Goal: Task Accomplishment & Management: Use online tool/utility

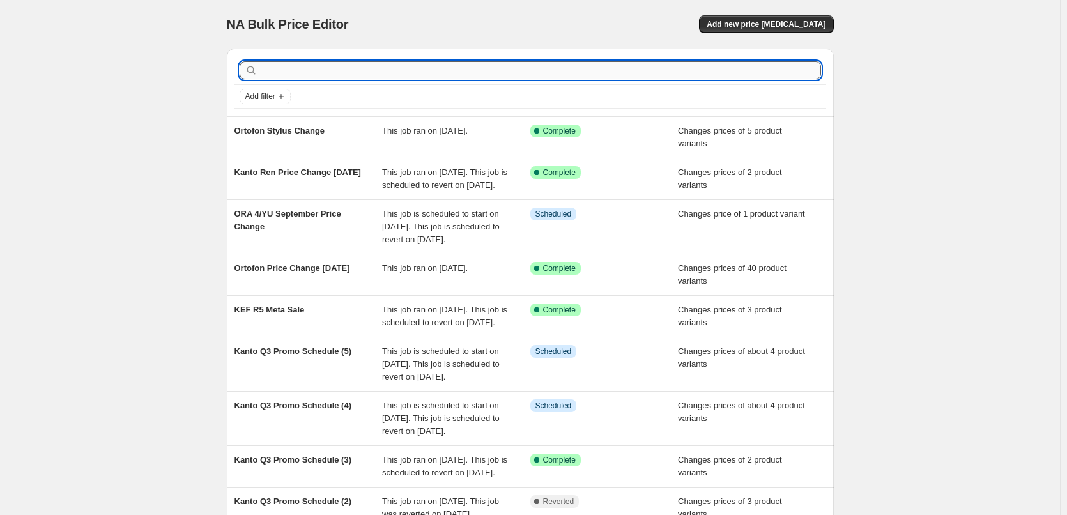
click at [312, 73] on input "text" at bounding box center [540, 70] width 561 height 18
type input "hifi"
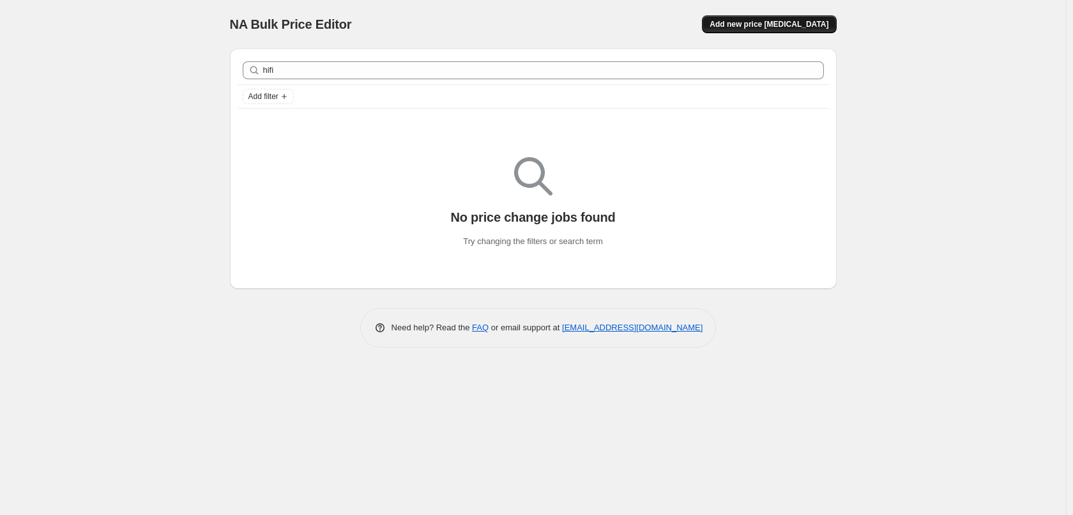
click at [759, 24] on span "Add new price [MEDICAL_DATA]" at bounding box center [769, 24] width 119 height 10
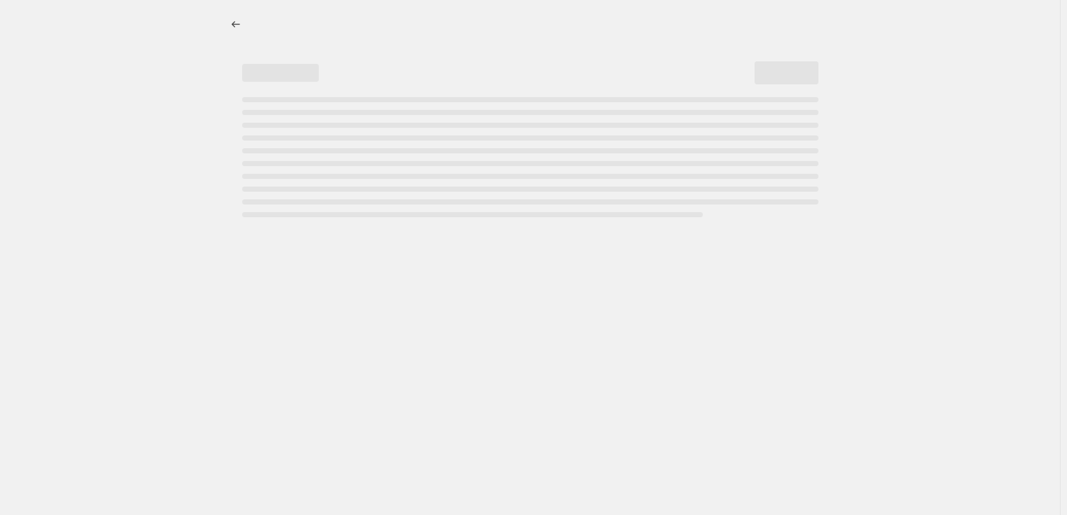
select select "percentage"
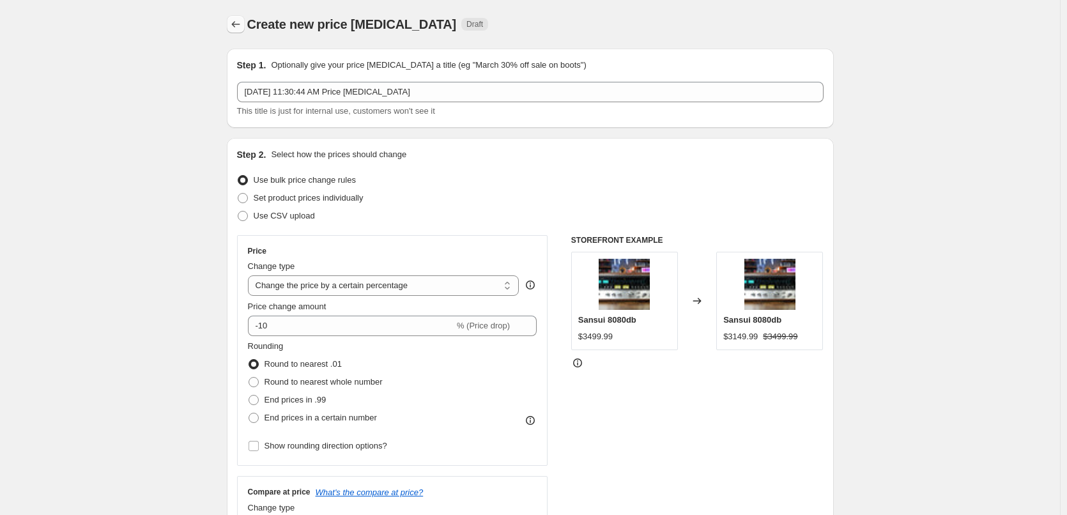
click at [239, 26] on icon "Price change jobs" at bounding box center [235, 24] width 13 height 13
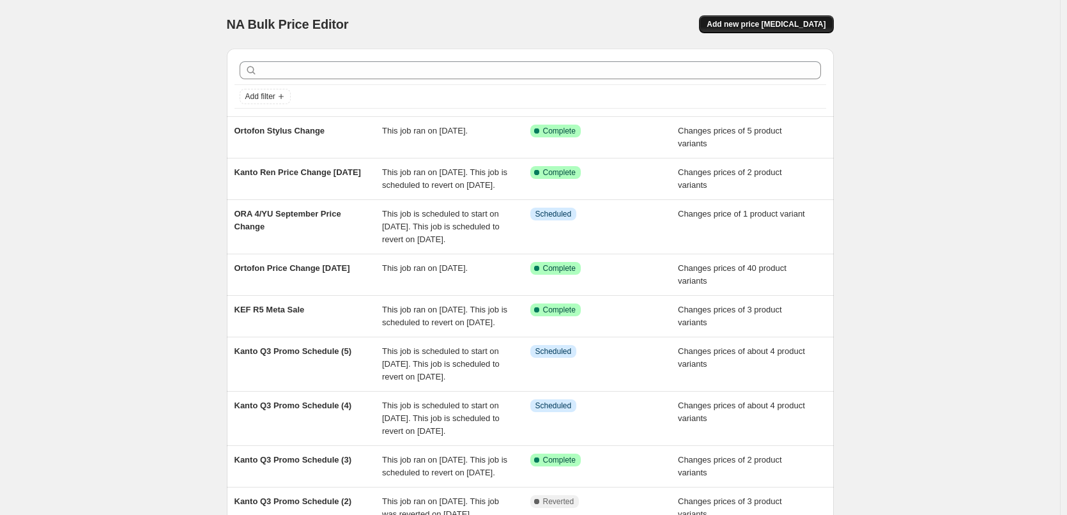
click at [776, 31] on button "Add new price [MEDICAL_DATA]" at bounding box center [766, 24] width 134 height 18
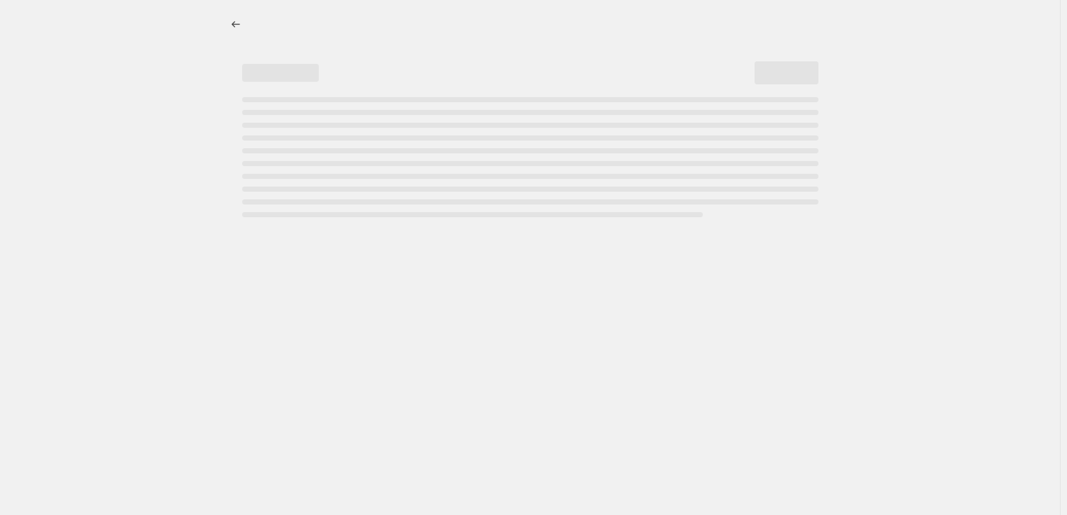
select select "percentage"
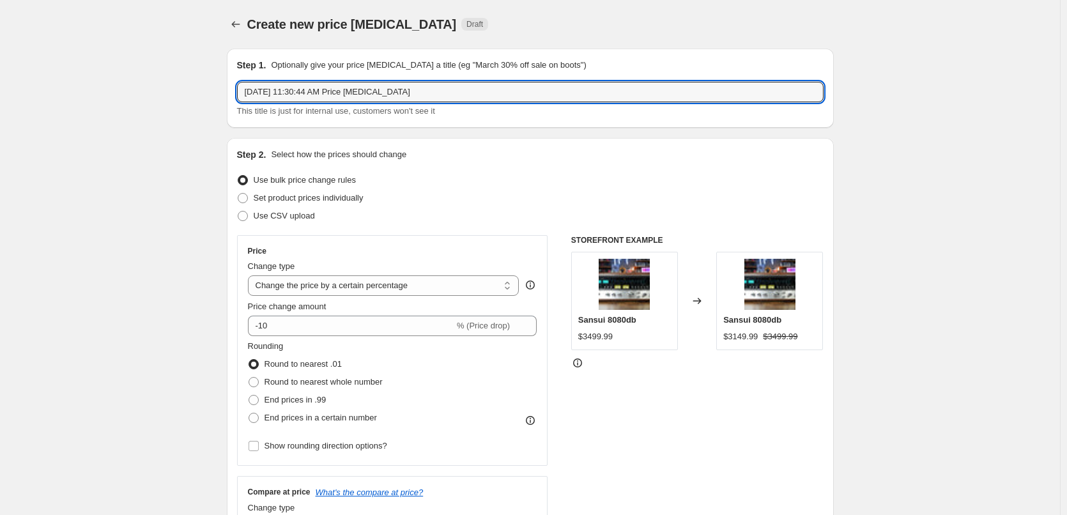
drag, startPoint x: 421, startPoint y: 94, endPoint x: 175, endPoint y: 96, distance: 246.5
click at [358, 93] on input "HiFI [PERSON_NAME] Increase" at bounding box center [530, 92] width 586 height 20
type input "HiFI [PERSON_NAME] Increase [DATE]"
click at [244, 199] on span at bounding box center [243, 198] width 10 height 10
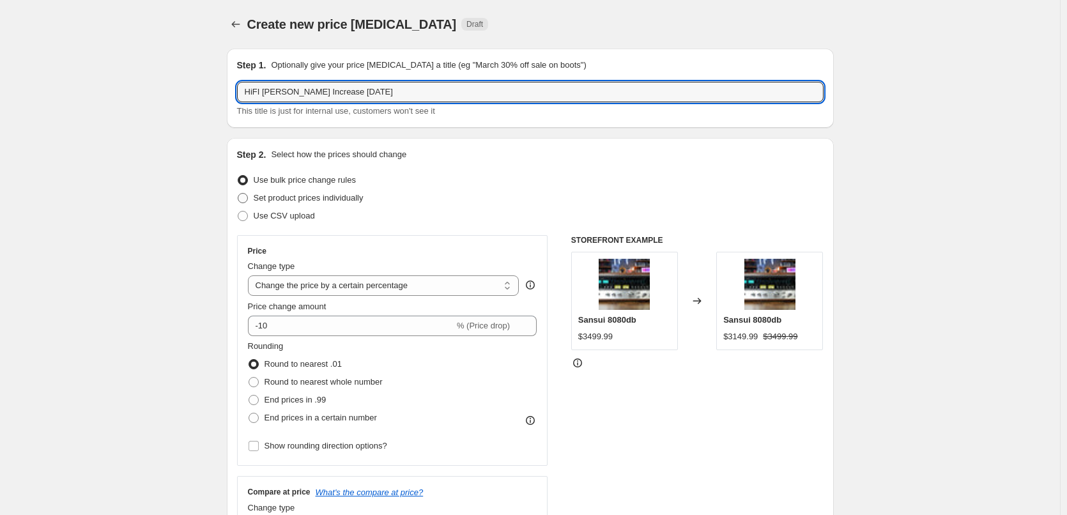
click at [238, 194] on input "Set product prices individually" at bounding box center [238, 193] width 1 height 1
radio input "true"
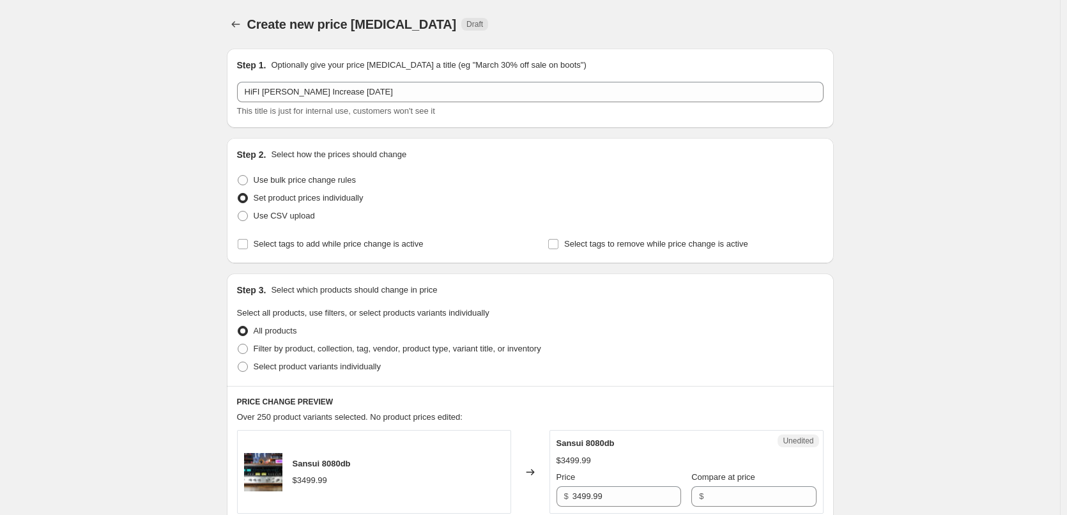
scroll to position [64, 0]
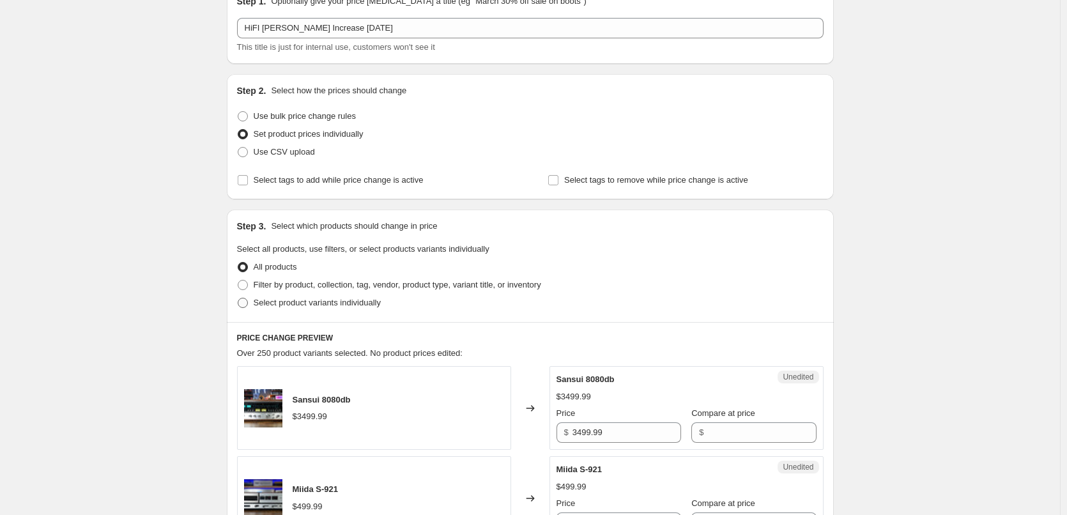
click at [248, 304] on span at bounding box center [243, 303] width 10 height 10
click at [238, 298] on input "Select product variants individually" at bounding box center [238, 298] width 1 height 1
radio input "true"
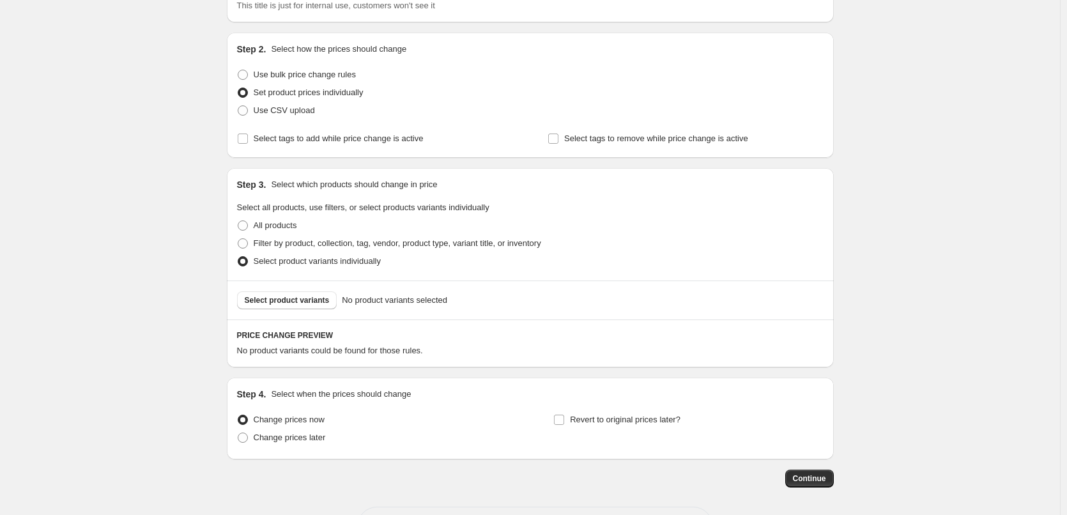
scroll to position [128, 0]
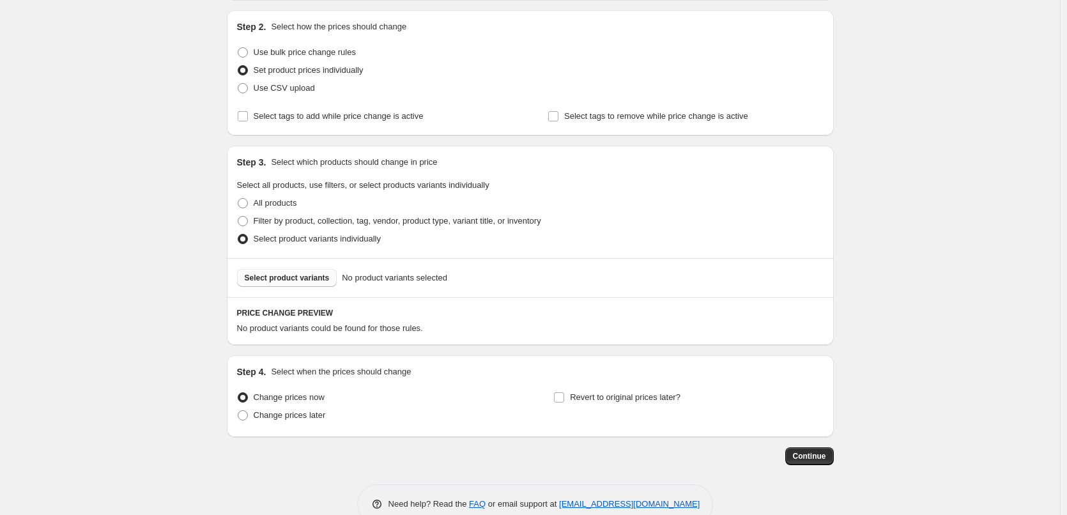
click at [291, 282] on span "Select product variants" at bounding box center [287, 278] width 85 height 10
click at [267, 278] on span "Select product variants" at bounding box center [287, 278] width 85 height 10
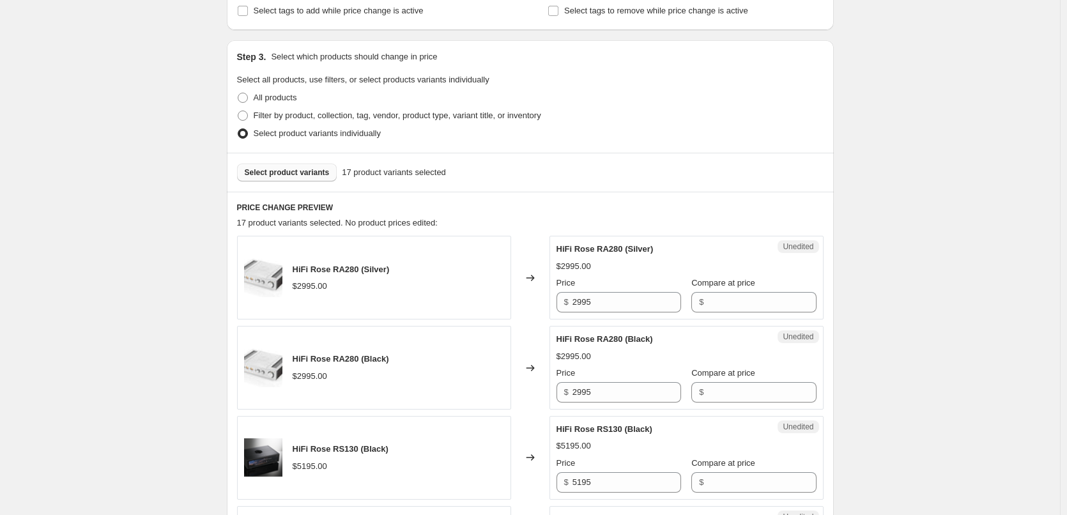
scroll to position [255, 0]
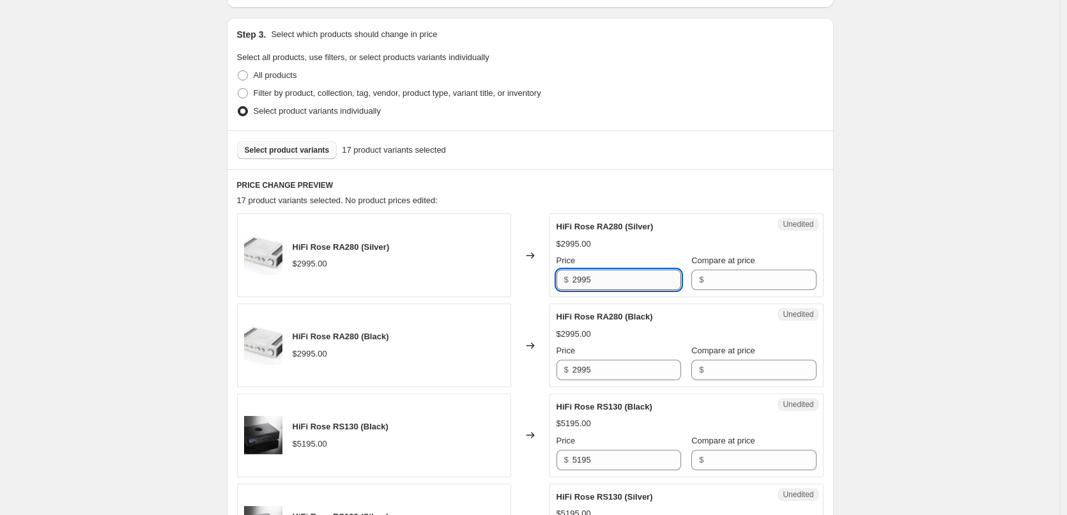
click at [623, 285] on input "2995" at bounding box center [626, 280] width 109 height 20
type input "2"
type input "3395"
click at [616, 368] on input "2995" at bounding box center [626, 370] width 109 height 20
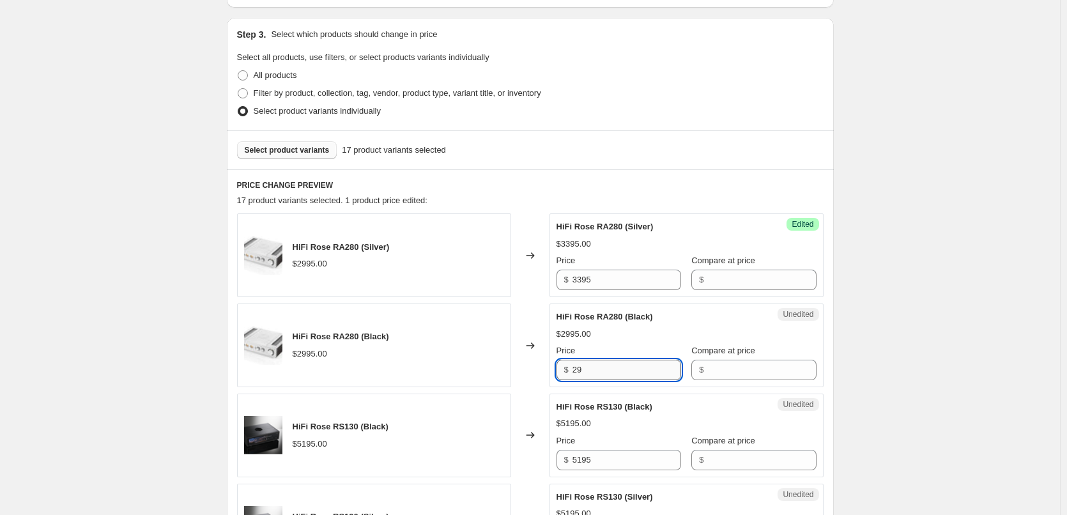
type input "2"
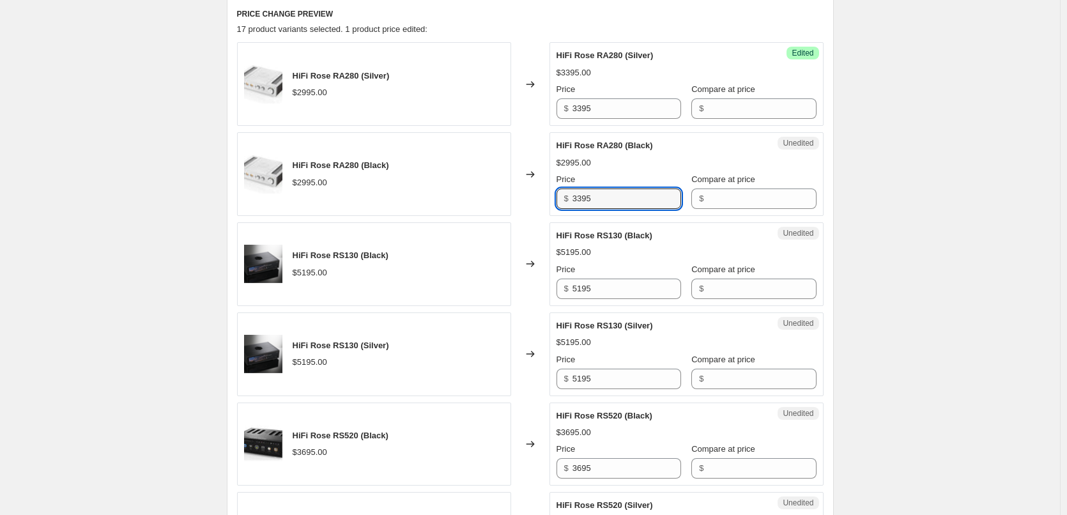
scroll to position [447, 0]
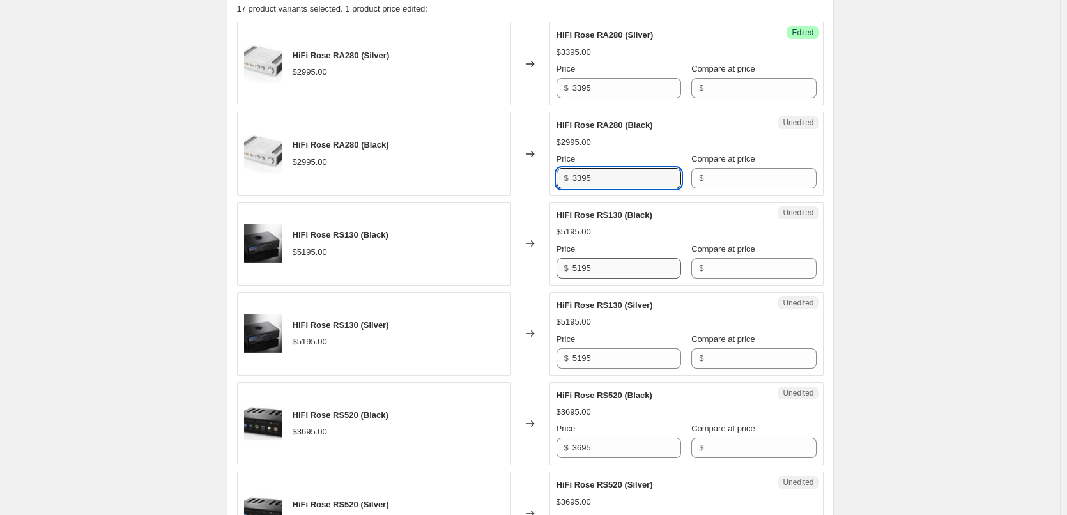
type input "3395"
click at [624, 271] on input "5195" at bounding box center [626, 268] width 109 height 20
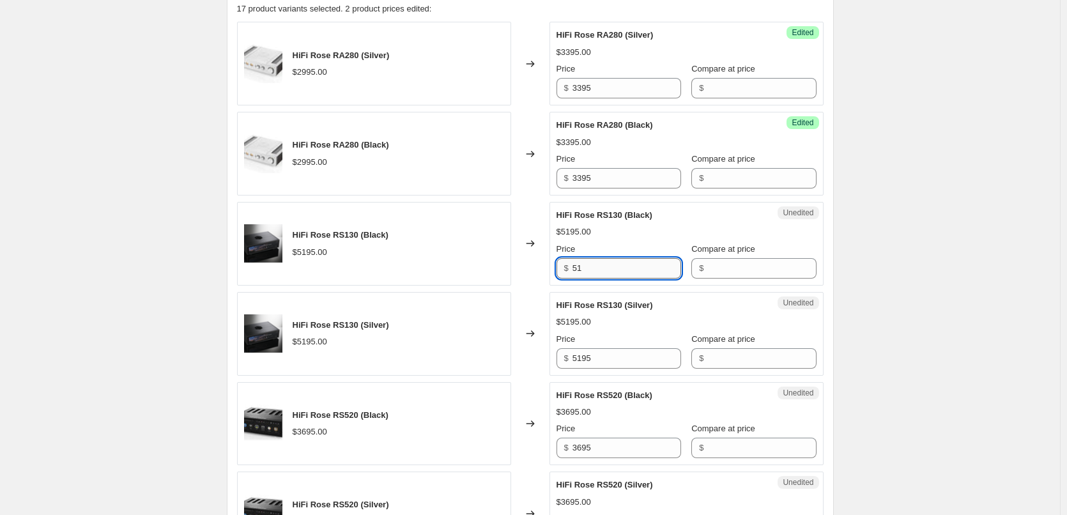
type input "5"
type input "5895"
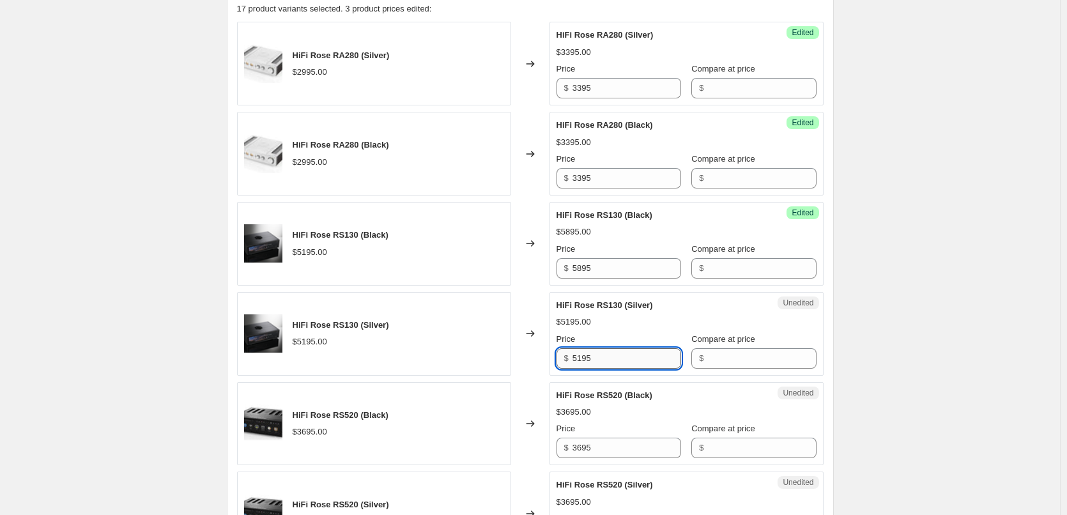
click at [640, 358] on input "5195" at bounding box center [626, 358] width 109 height 20
type input "5"
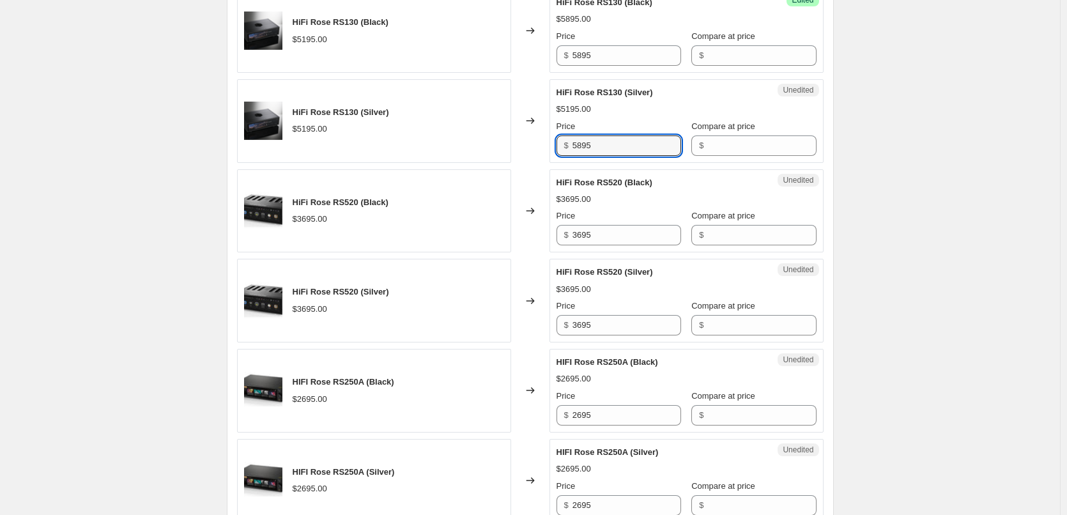
scroll to position [639, 0]
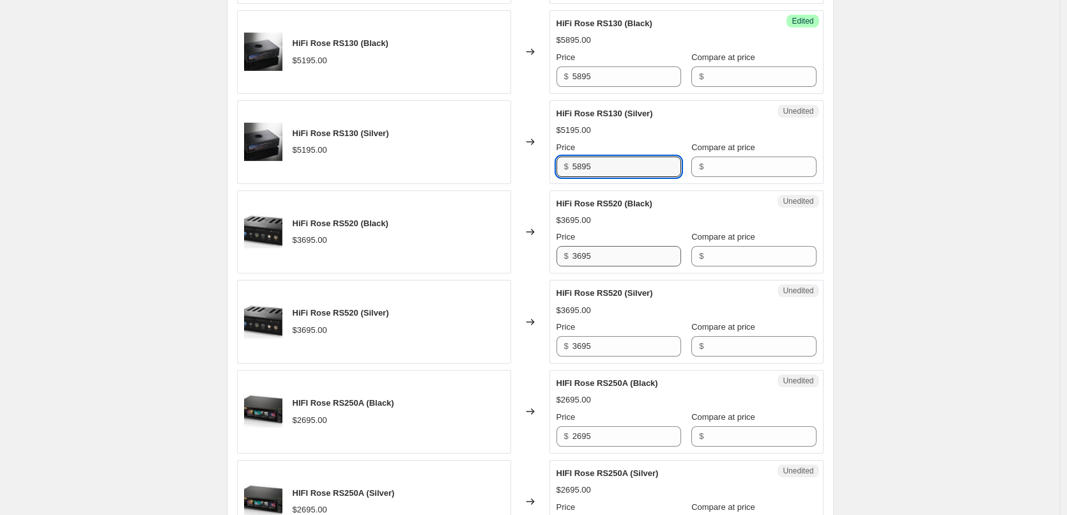
type input "5895"
click at [602, 255] on input "3695" at bounding box center [626, 256] width 109 height 20
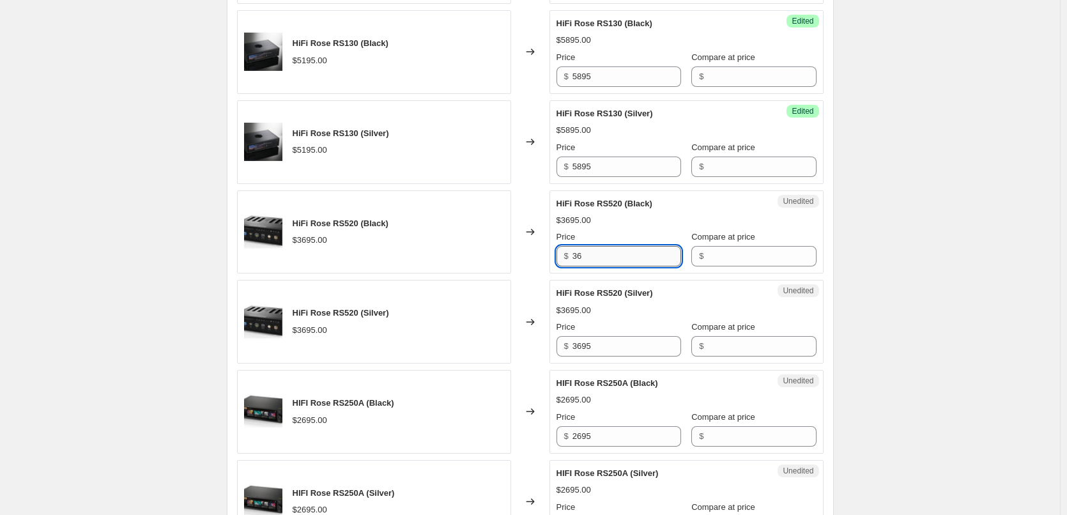
type input "3"
type input "3995"
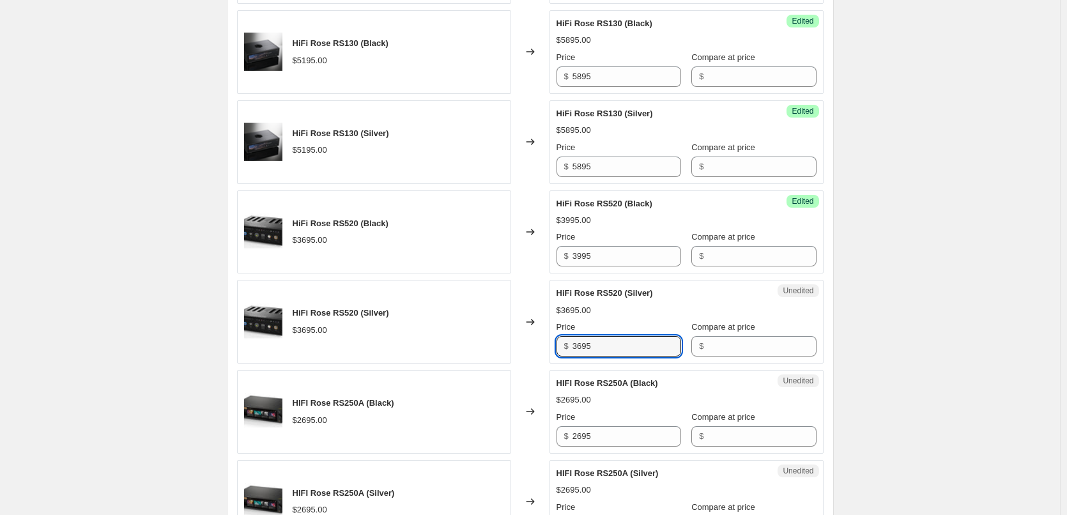
drag, startPoint x: 622, startPoint y: 350, endPoint x: 508, endPoint y: 336, distance: 114.5
click at [508, 336] on div "HiFi Rose RS520 (Silver) $3695.00 Changed to Unedited HiFi Rose RS520 (Silver) …" at bounding box center [530, 322] width 586 height 84
type input "3995"
click at [614, 436] on input "2695" at bounding box center [626, 436] width 109 height 20
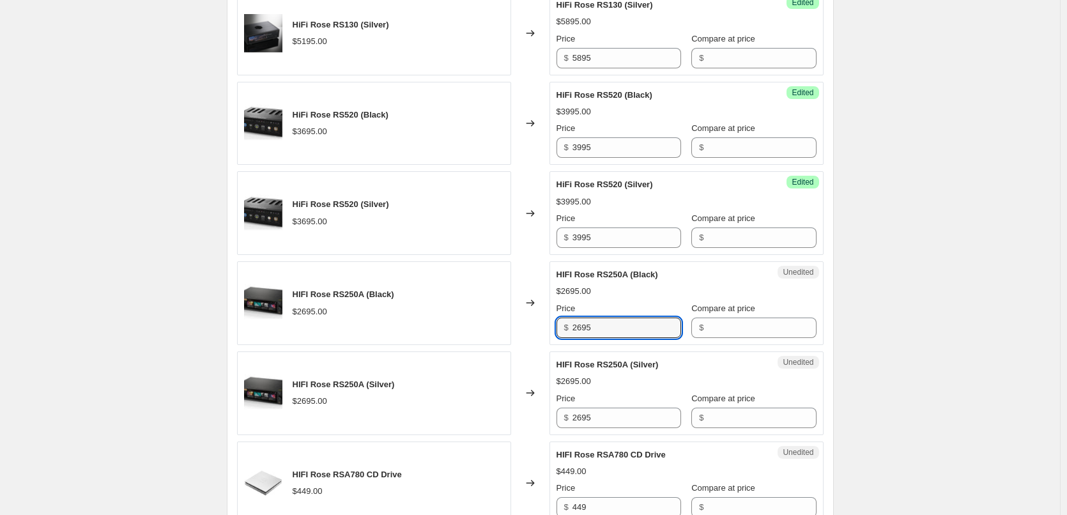
scroll to position [766, 0]
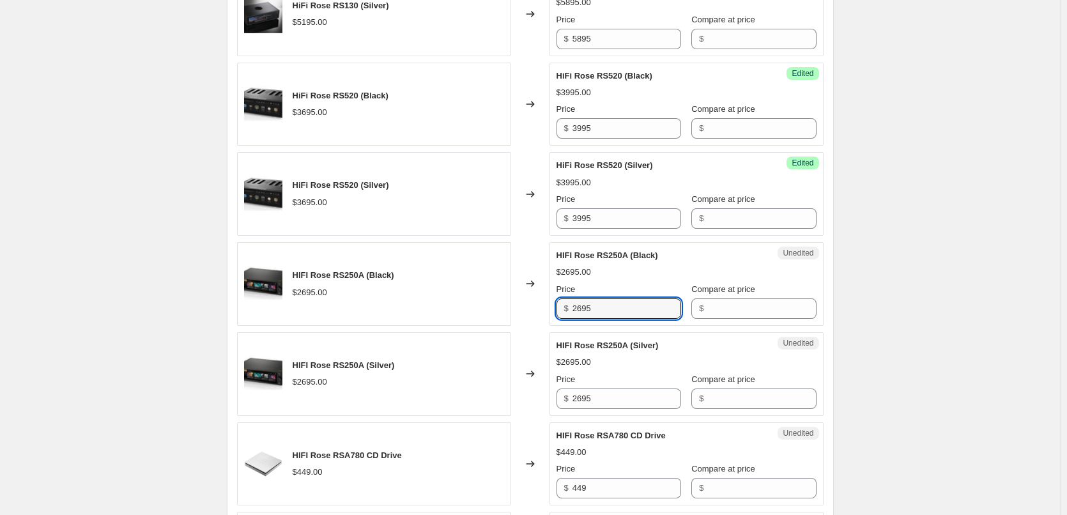
drag, startPoint x: 656, startPoint y: 314, endPoint x: 453, endPoint y: 309, distance: 203.1
click at [453, 309] on div "HIFI Rose RS250A (Black) $2695.00 Changed to Unedited HIFI Rose RS250A (Black) …" at bounding box center [530, 284] width 586 height 84
click at [936, 297] on div "Create new price change job. This page is ready Create new price change job Dra…" at bounding box center [529, 348] width 1059 height 2228
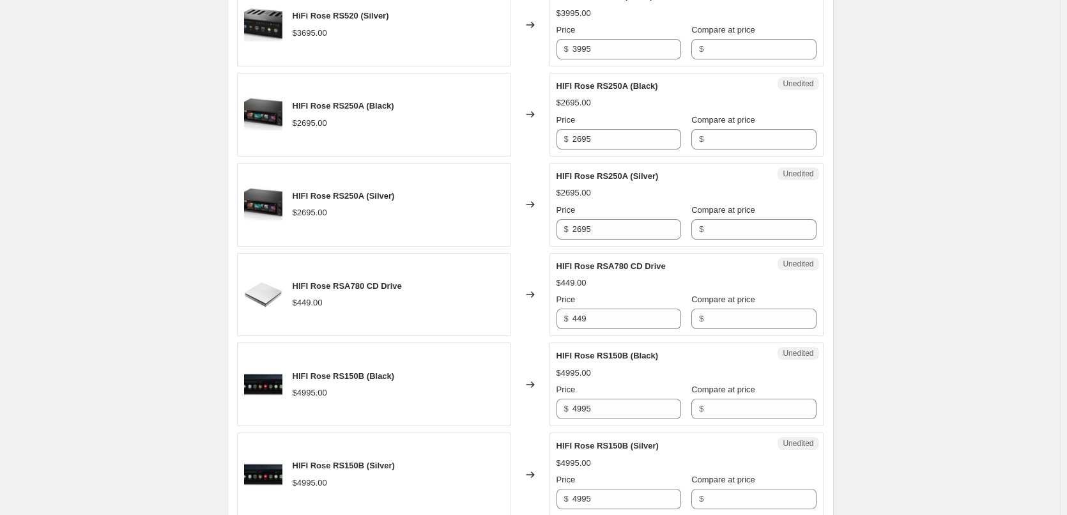
scroll to position [958, 0]
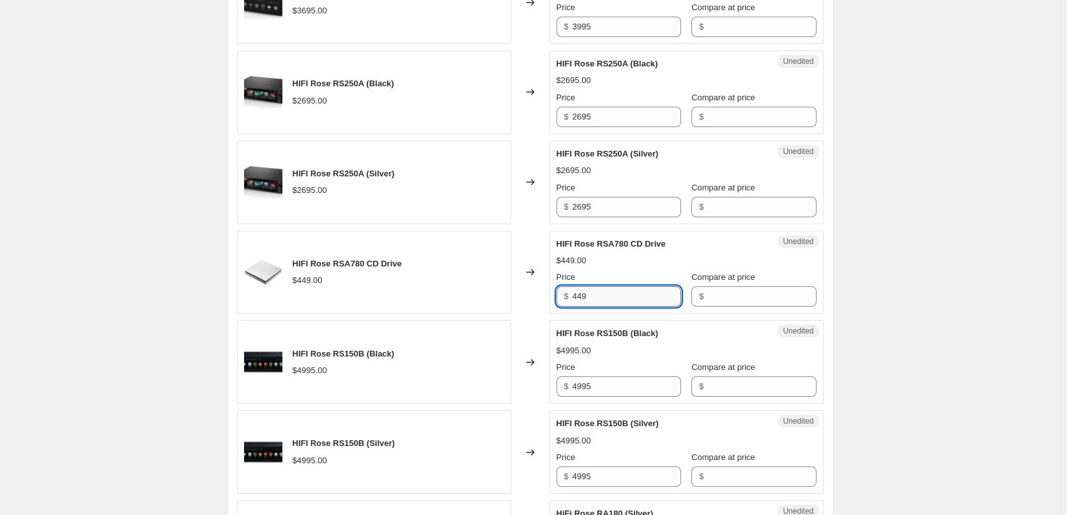
click at [644, 302] on input "449" at bounding box center [626, 296] width 109 height 20
type input "499"
click at [940, 298] on div "Create new price change job. This page is ready Create new price change job Dra…" at bounding box center [529, 156] width 1059 height 2228
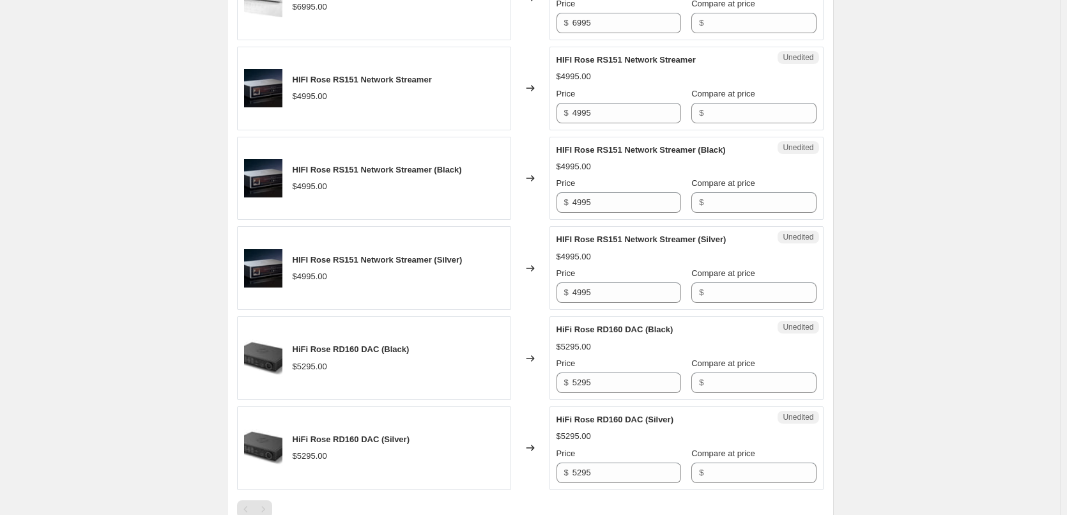
scroll to position [1533, 0]
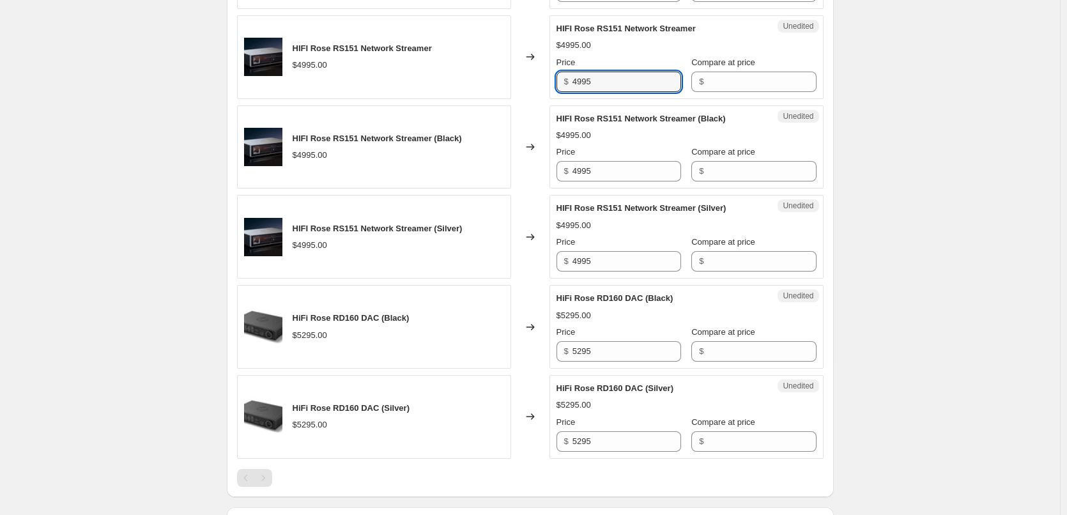
drag, startPoint x: 605, startPoint y: 79, endPoint x: 502, endPoint y: 83, distance: 102.9
click at [505, 83] on div "HIFI Rose RS151 Network Streamer $4995.00 Changed to Unedited HIFI Rose RS151 N…" at bounding box center [530, 57] width 586 height 84
type input "5695"
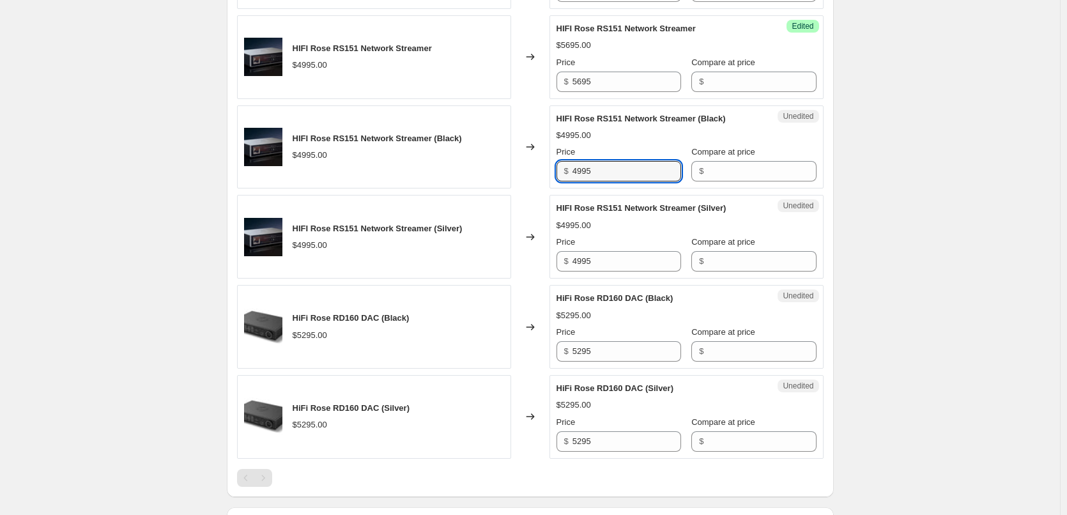
drag, startPoint x: 600, startPoint y: 168, endPoint x: 558, endPoint y: 169, distance: 42.8
click at [558, 169] on div "Unedited HIFI Rose RS151 Network Streamer (Black) $4995.00 Price $ 4995 Compare…" at bounding box center [686, 147] width 274 height 84
type input "5695"
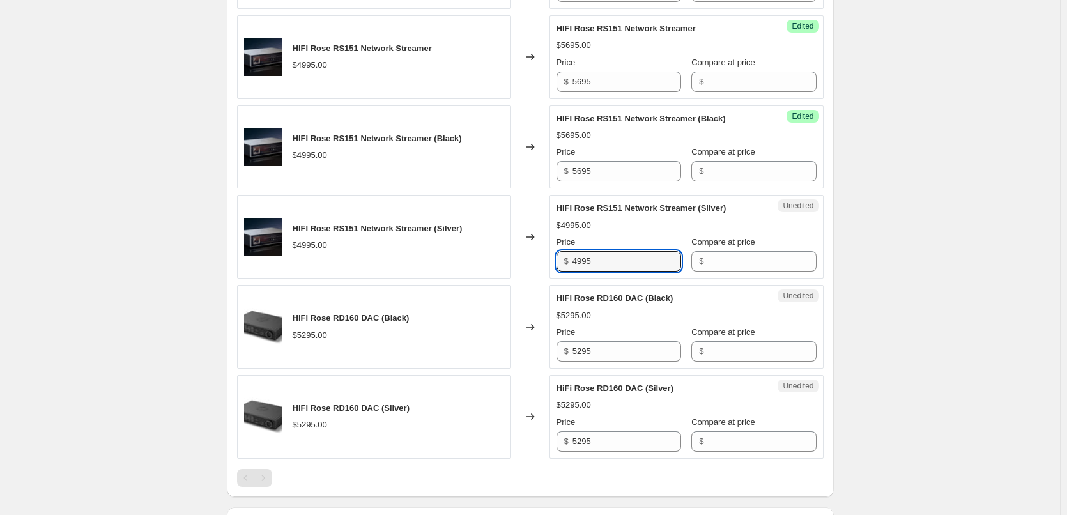
drag, startPoint x: 646, startPoint y: 264, endPoint x: 554, endPoint y: 257, distance: 92.2
click at [554, 257] on div "Unedited HIFI Rose RS151 Network Streamer (Silver) $4995.00 Price $ 4995 Compar…" at bounding box center [686, 237] width 274 height 84
type input "5695"
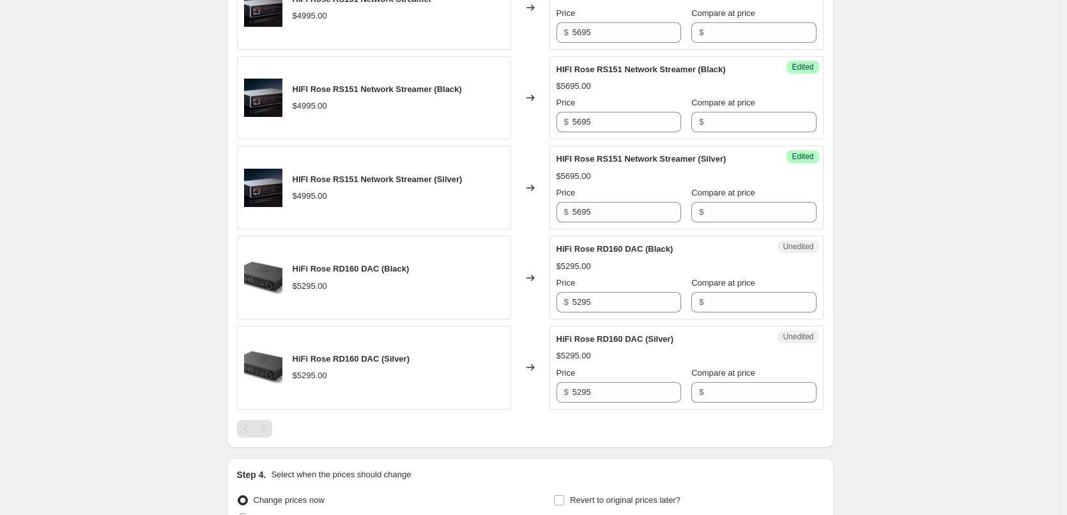
scroll to position [1660, 0]
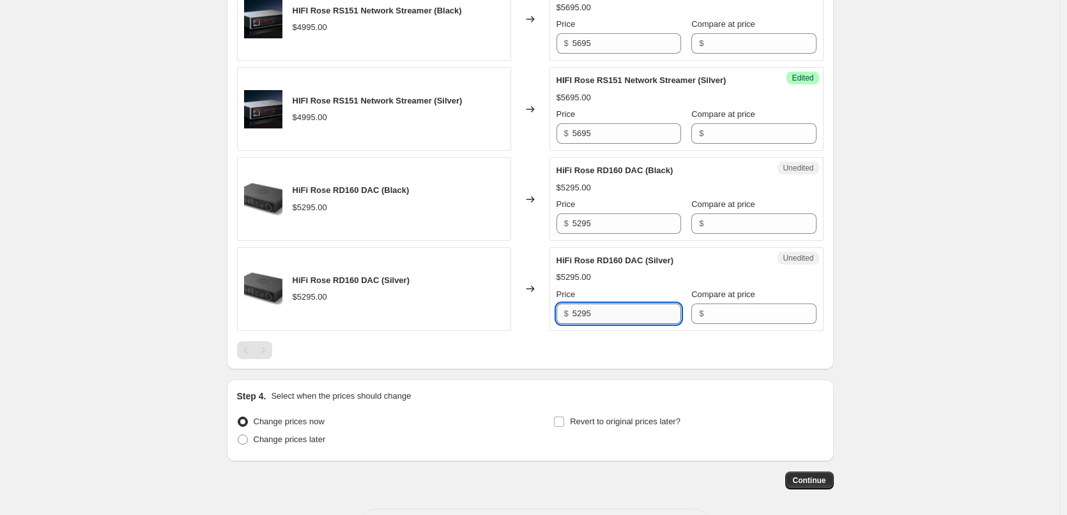
click at [641, 314] on input "5295" at bounding box center [626, 313] width 109 height 20
click at [620, 227] on input "5295" at bounding box center [626, 223] width 109 height 20
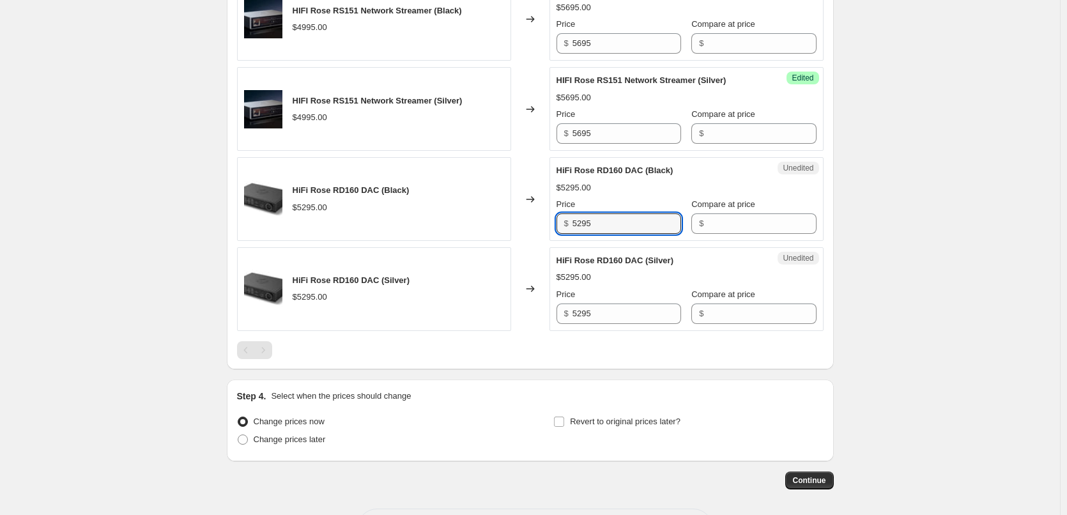
drag, startPoint x: 620, startPoint y: 227, endPoint x: 486, endPoint y: 206, distance: 135.8
click at [486, 206] on div "HiFi Rose RD160 DAC (Black) $5295.00 Changed to Unedited HiFi Rose RD160 DAC (B…" at bounding box center [530, 199] width 586 height 84
type input "5995"
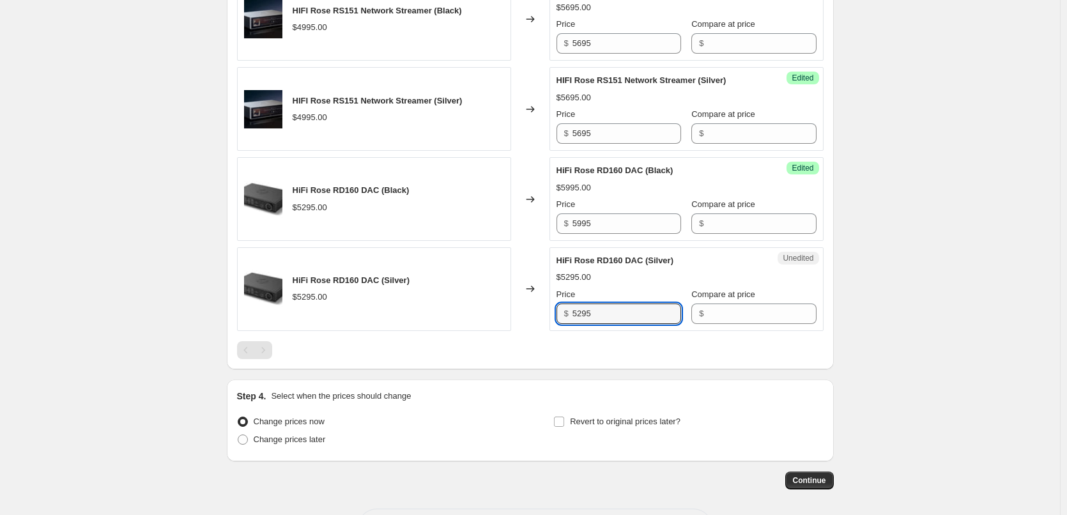
drag, startPoint x: 602, startPoint y: 311, endPoint x: 538, endPoint y: 314, distance: 64.6
click at [538, 314] on div "HiFi Rose RD160 DAC (Silver) $5295.00 Changed to Unedited HiFi Rose RD160 DAC (…" at bounding box center [530, 289] width 586 height 84
type input "5995"
click at [247, 439] on span at bounding box center [243, 439] width 10 height 10
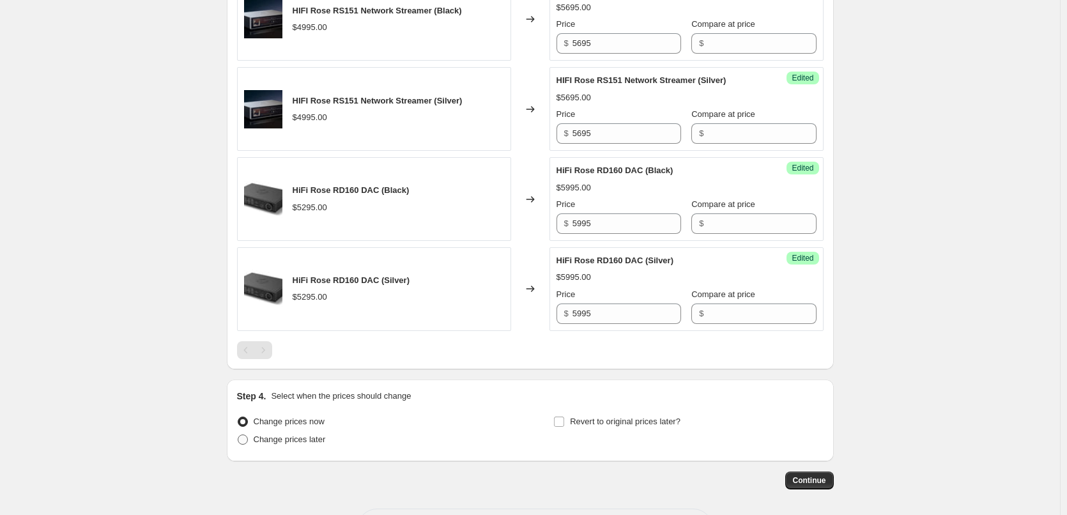
click at [238, 435] on input "Change prices later" at bounding box center [238, 434] width 1 height 1
radio input "true"
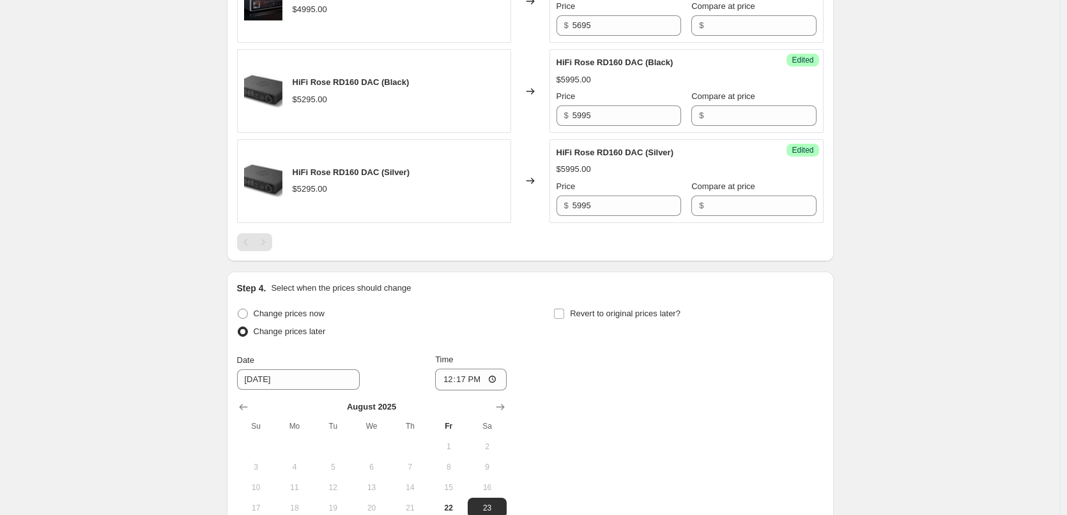
scroll to position [1788, 0]
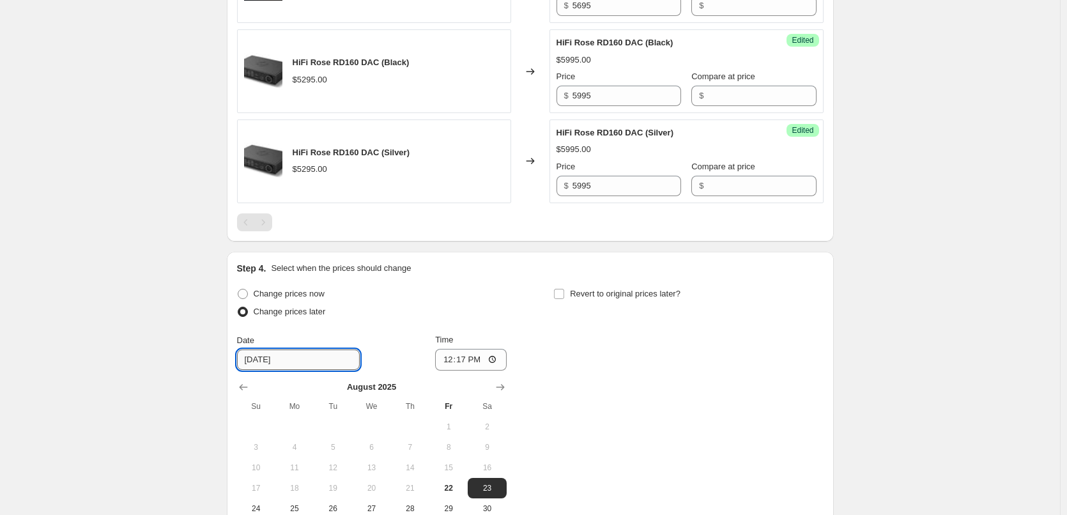
click at [338, 363] on input "8/23/2025" at bounding box center [298, 359] width 123 height 20
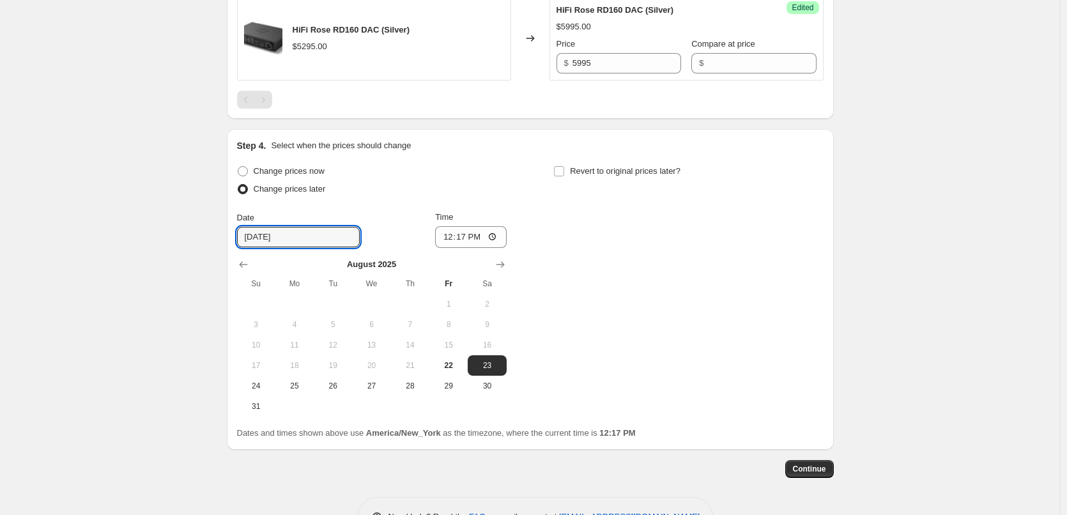
scroll to position [1916, 0]
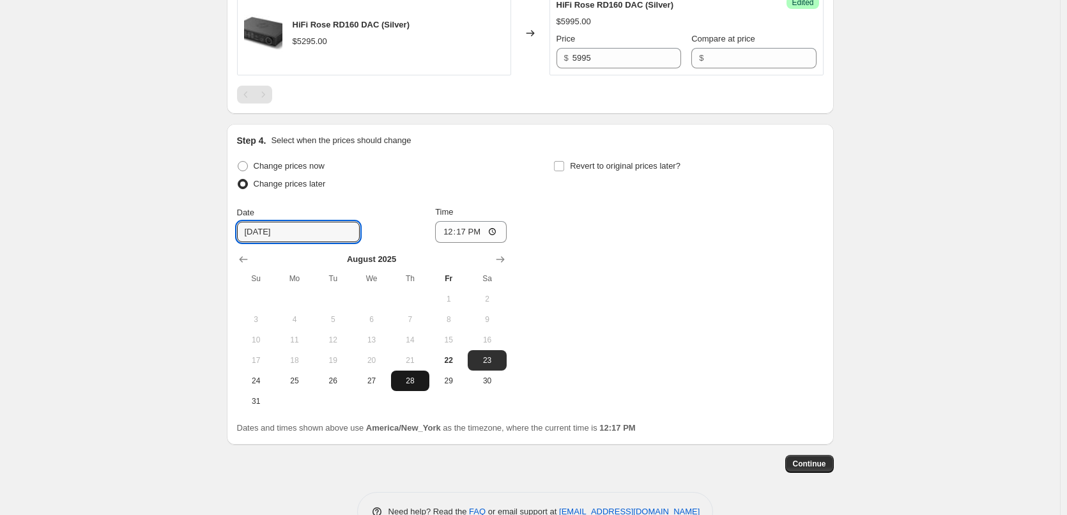
click at [420, 381] on span "28" at bounding box center [410, 381] width 28 height 10
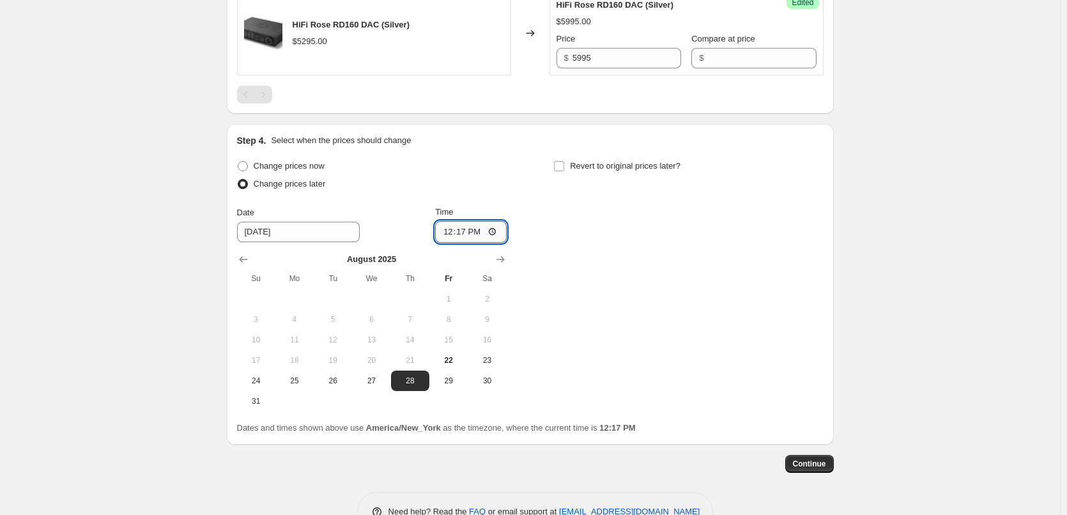
click at [494, 232] on input "12:17" at bounding box center [471, 232] width 72 height 22
click at [399, 404] on td at bounding box center [410, 401] width 38 height 20
click at [459, 386] on button "29" at bounding box center [448, 380] width 38 height 20
type input "8/29/2025"
click at [459, 385] on span "29" at bounding box center [448, 381] width 28 height 10
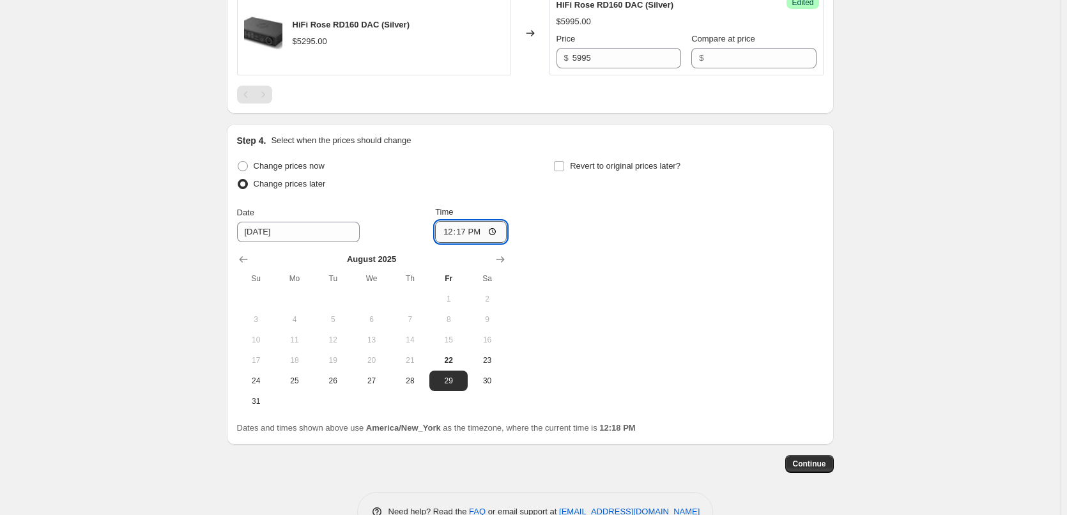
click at [495, 232] on input "12:17" at bounding box center [471, 232] width 72 height 22
type input "00:00"
click at [593, 261] on div "Change prices now Change prices later Date 8/29/2025 Time 00:00 August 2025 Su …" at bounding box center [530, 284] width 586 height 254
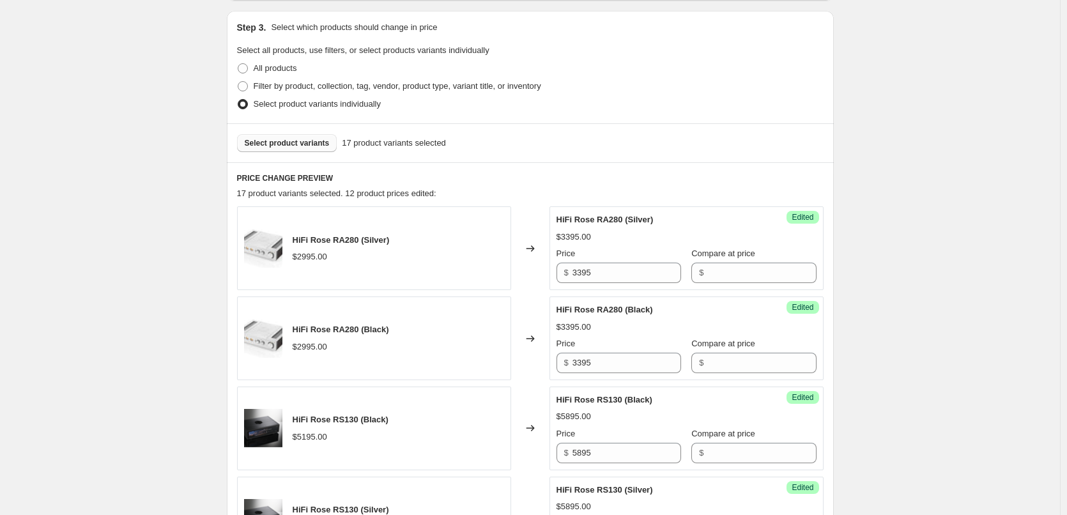
scroll to position [255, 0]
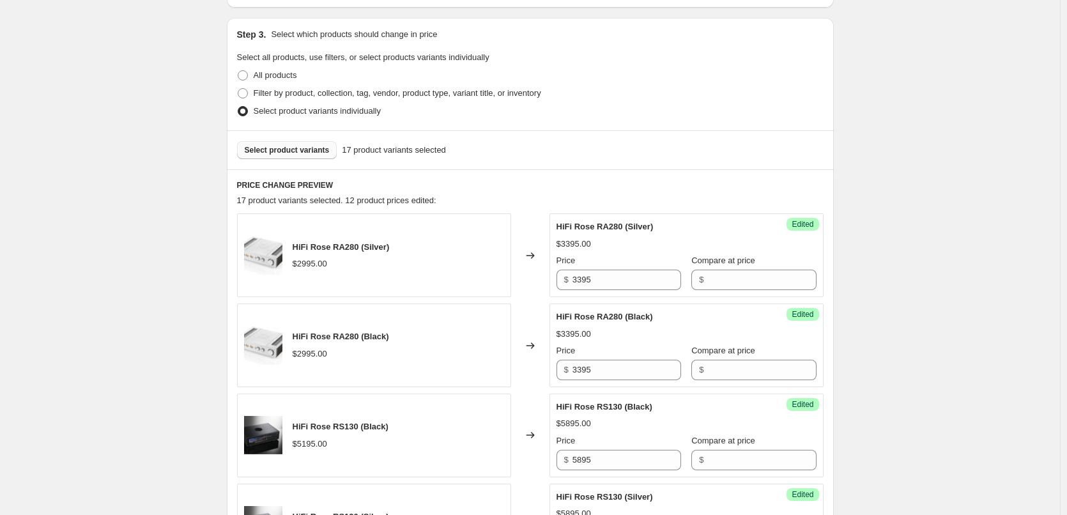
click at [292, 155] on button "Select product variants" at bounding box center [287, 150] width 100 height 18
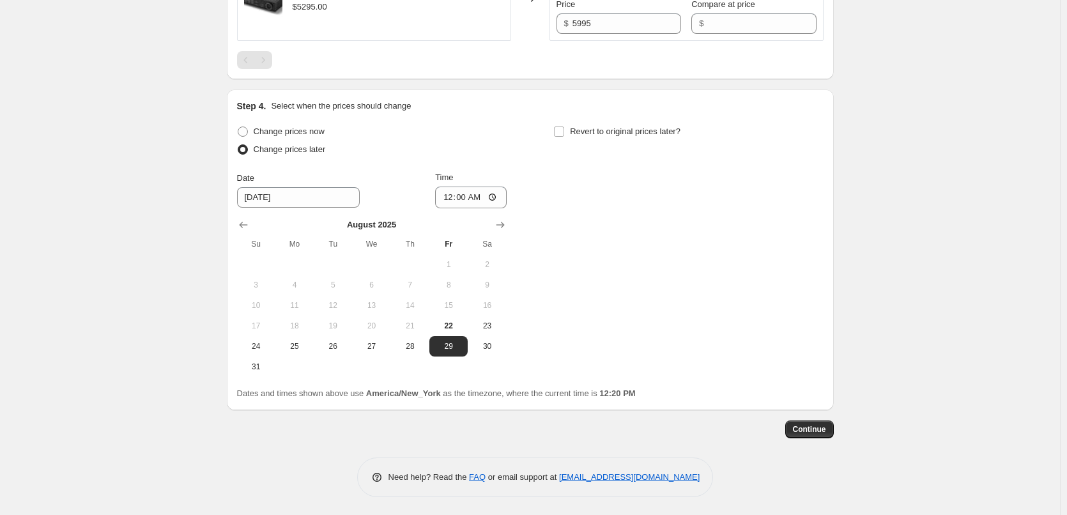
scroll to position [1952, 0]
click at [804, 435] on button "Continue" at bounding box center [809, 428] width 49 height 18
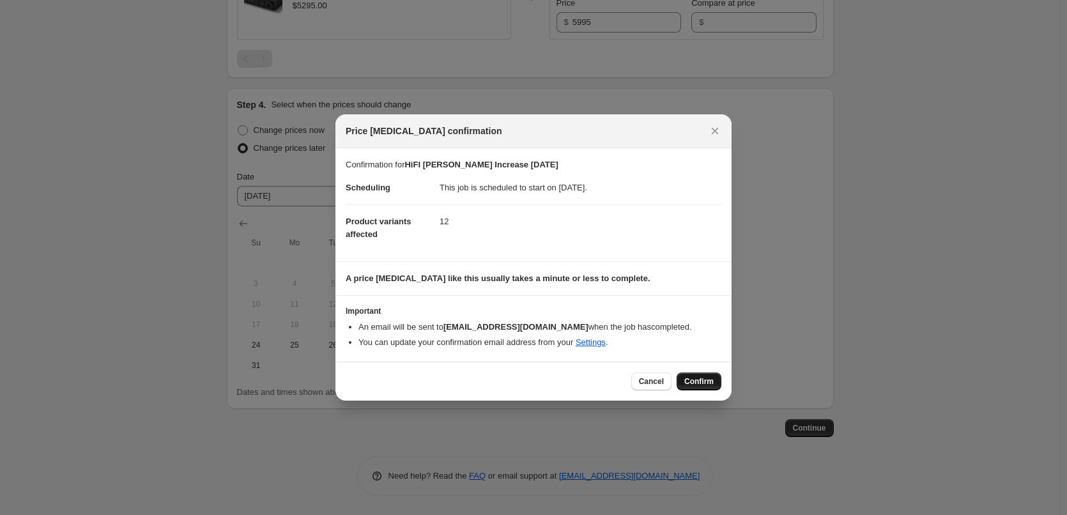
click at [692, 378] on span "Confirm" at bounding box center [698, 381] width 29 height 10
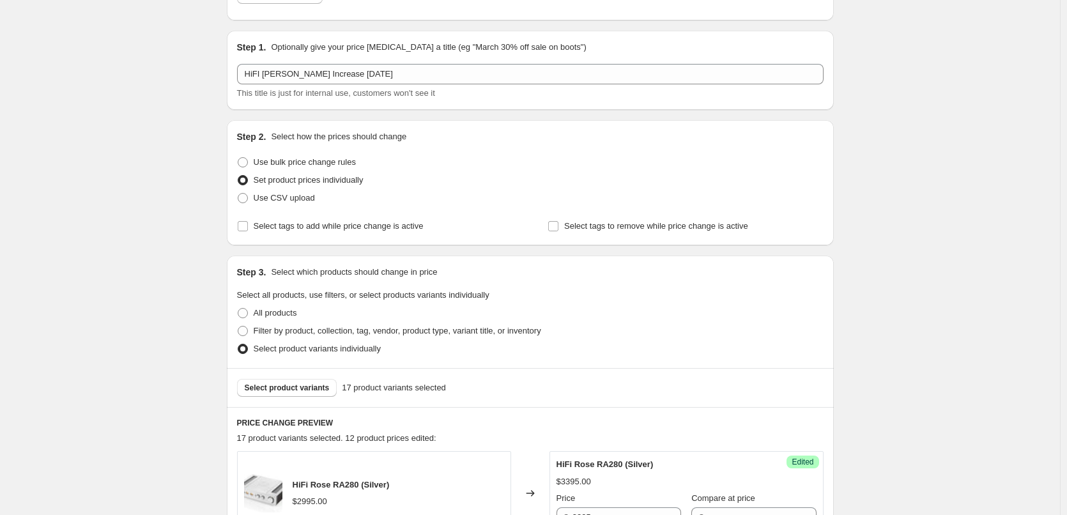
scroll to position [255, 0]
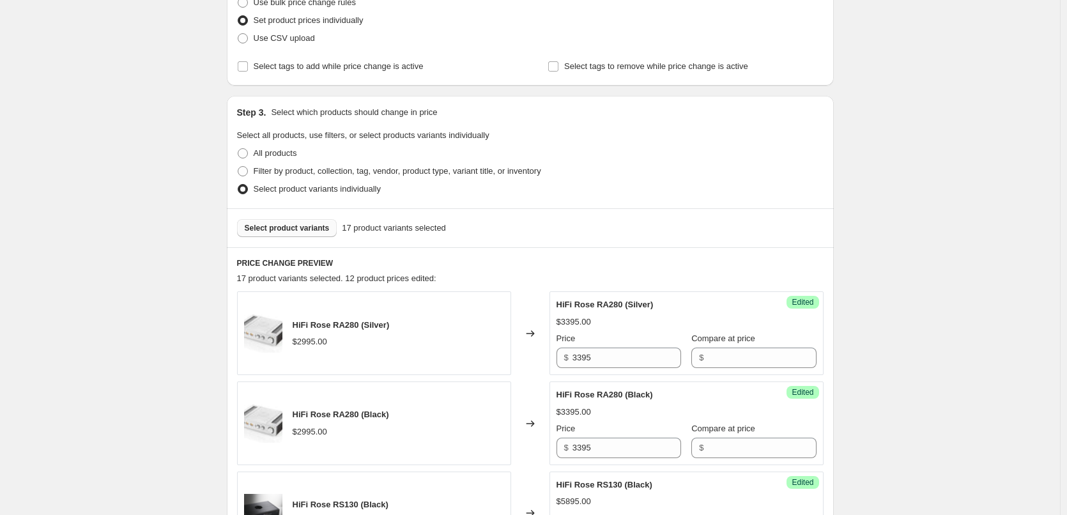
click at [313, 233] on button "Select product variants" at bounding box center [287, 228] width 100 height 18
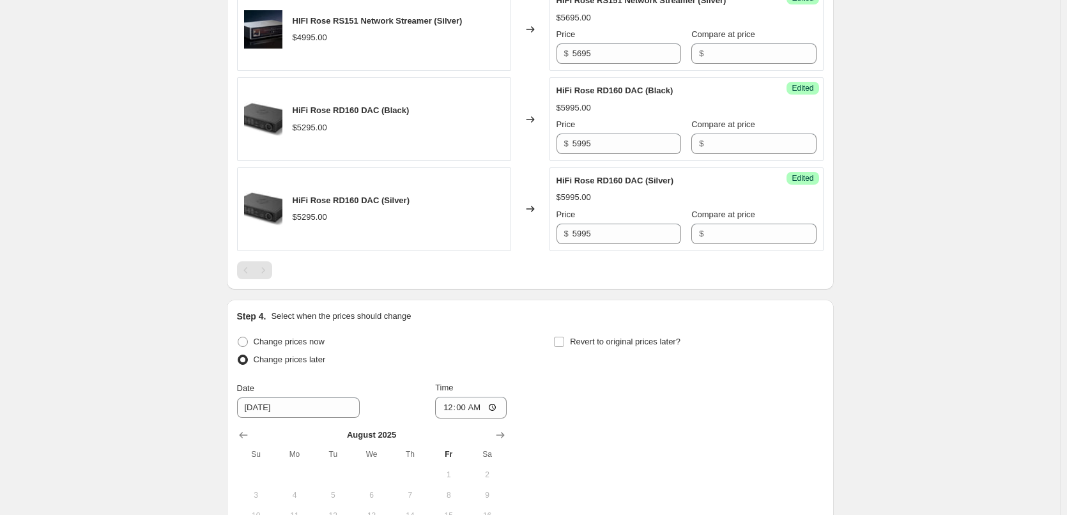
scroll to position [1788, 0]
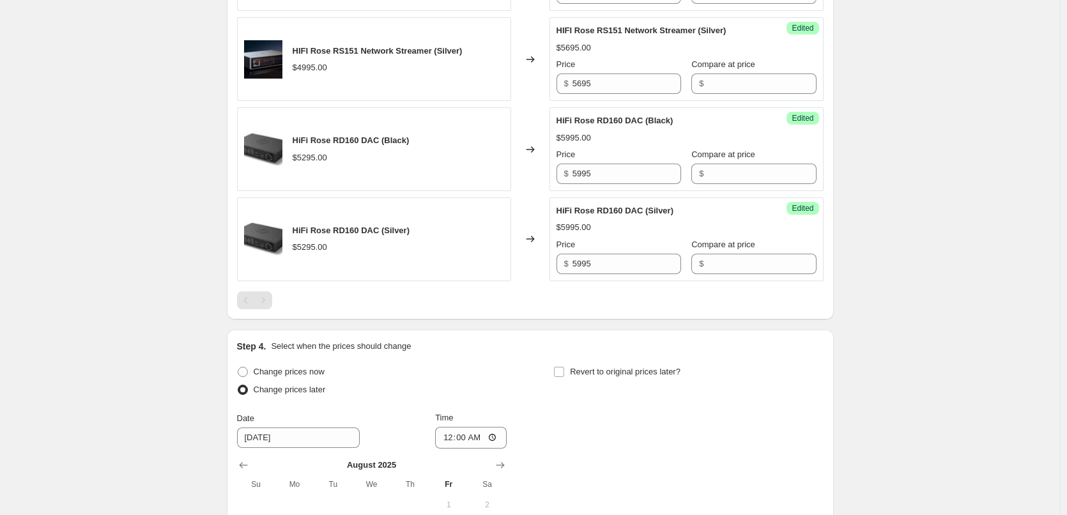
click at [264, 299] on div "Pagination" at bounding box center [263, 300] width 18 height 18
click at [266, 303] on div "Pagination" at bounding box center [263, 300] width 18 height 18
drag, startPoint x: 270, startPoint y: 303, endPoint x: 369, endPoint y: 303, distance: 99.6
click at [270, 303] on div "Pagination" at bounding box center [263, 300] width 18 height 18
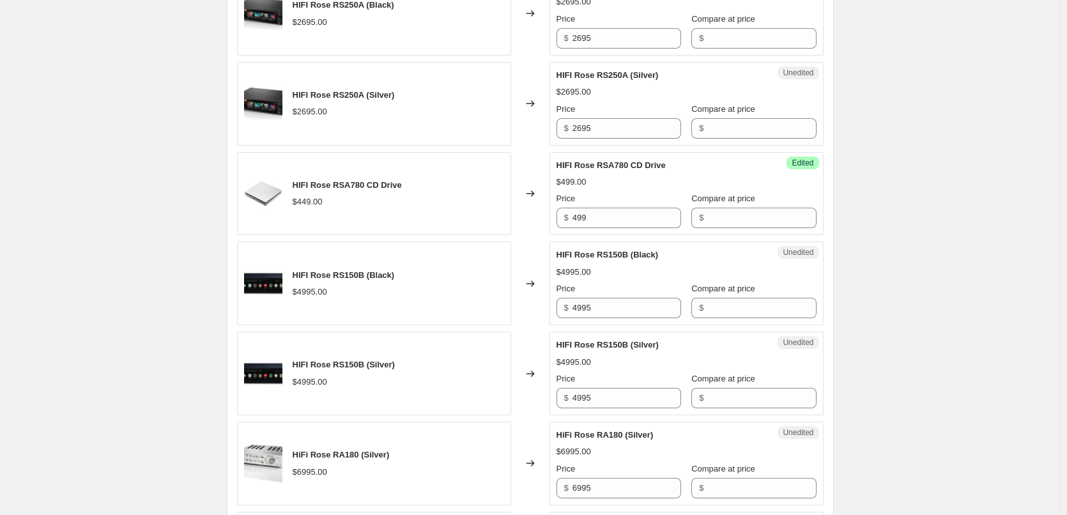
scroll to position [1086, 0]
